Goal: Information Seeking & Learning: Understand process/instructions

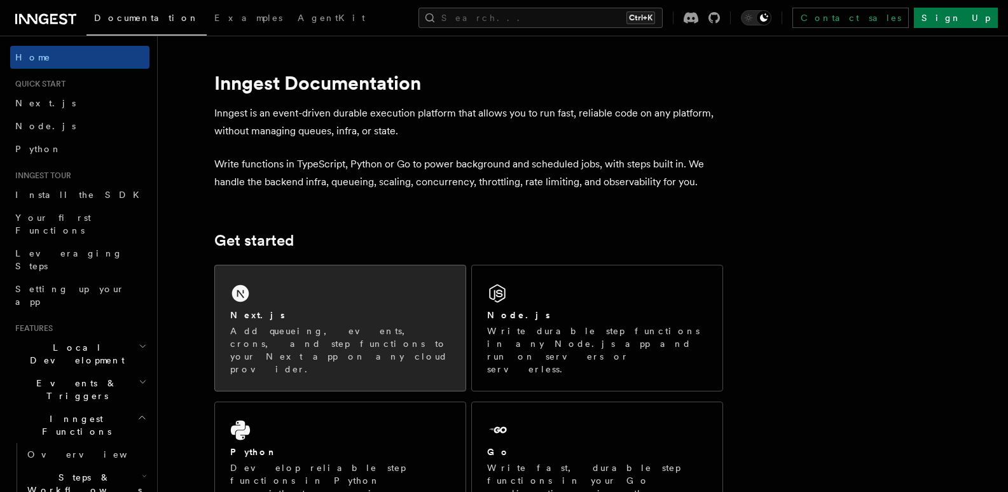
click at [257, 322] on div "Next.js Add queueing, events, crons, and step functions to your Next app on any…" at bounding box center [340, 342] width 220 height 67
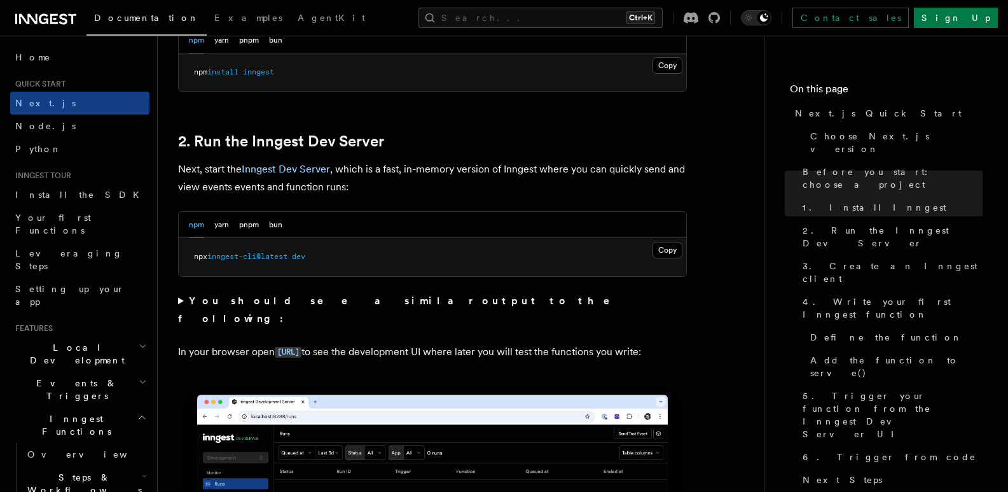
scroll to position [916, 0]
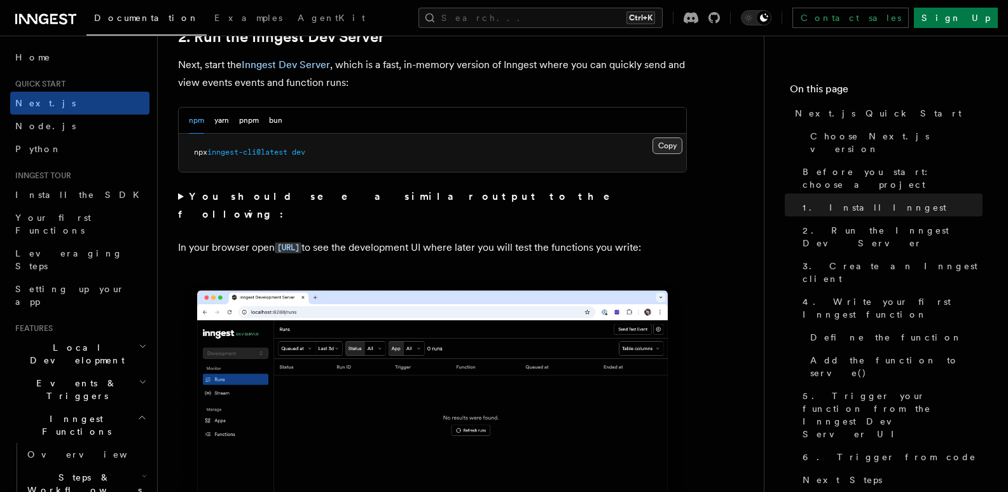
click at [676, 141] on button "Copy Copied" at bounding box center [668, 145] width 30 height 17
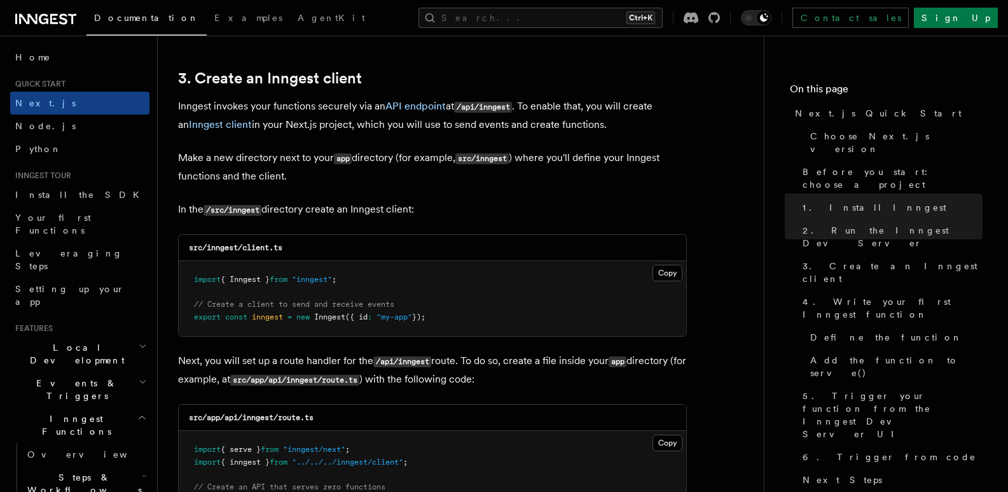
scroll to position [1496, 0]
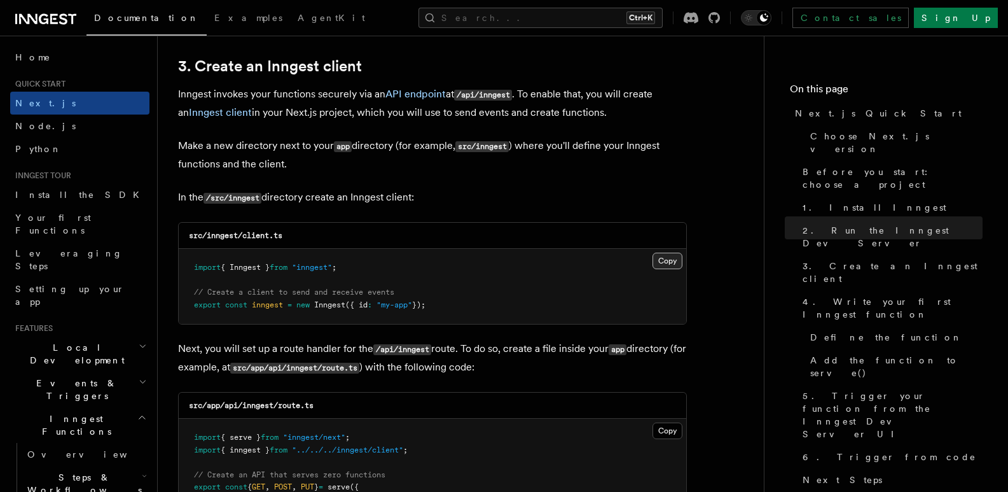
click at [660, 256] on button "Copy Copied" at bounding box center [668, 261] width 30 height 17
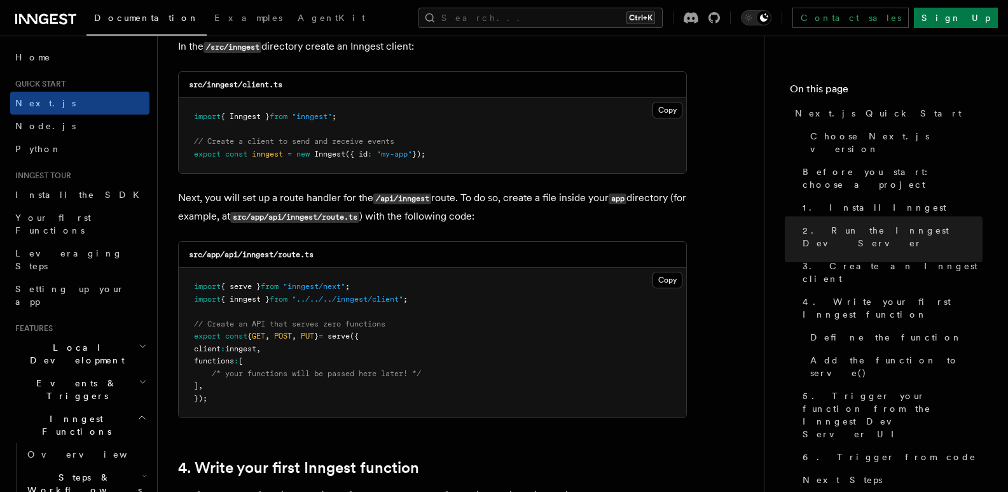
scroll to position [1682, 0]
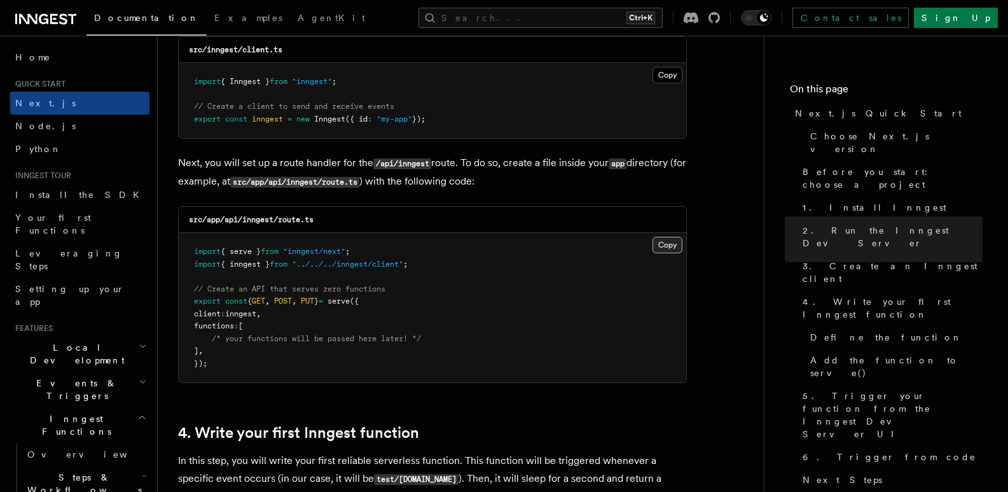
click at [671, 240] on button "Copy Copied" at bounding box center [668, 245] width 30 height 17
click at [664, 244] on button "Copy Copied" at bounding box center [668, 245] width 30 height 17
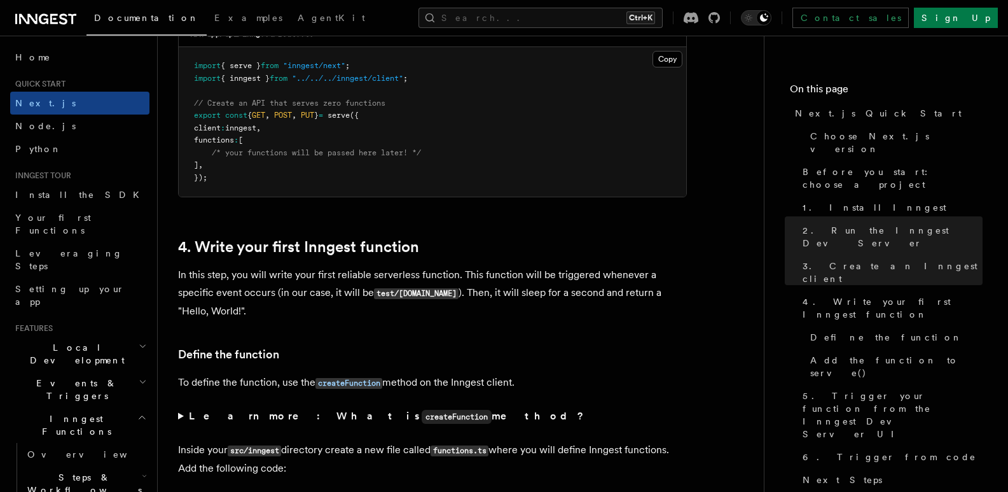
scroll to position [1821, 0]
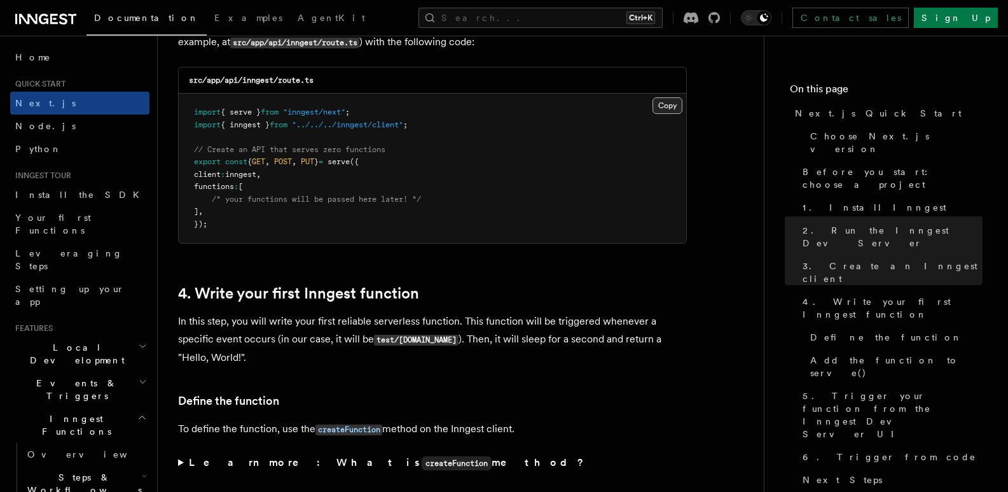
click at [667, 101] on button "Copy Copied" at bounding box center [668, 105] width 30 height 17
